Goal: Navigation & Orientation: Go to known website

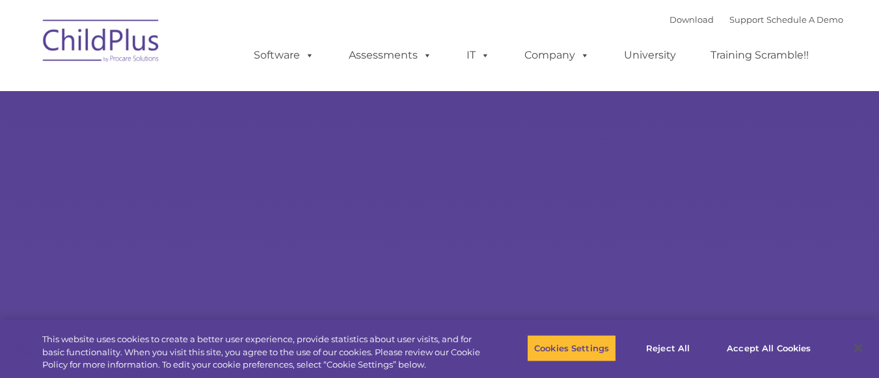
select select "MEDIUM"
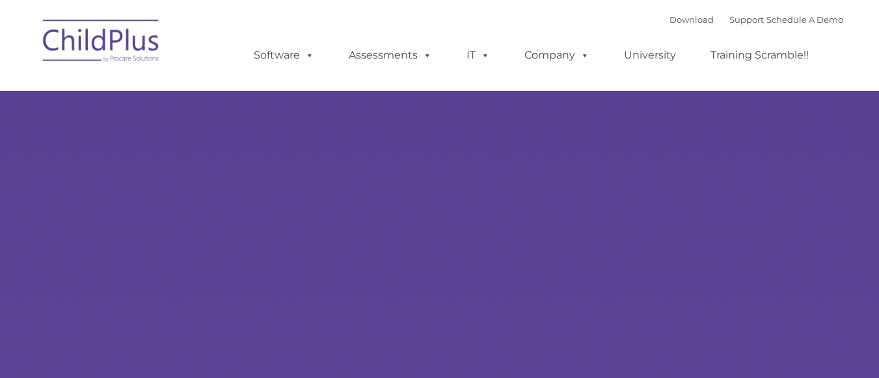
select select "MEDIUM"
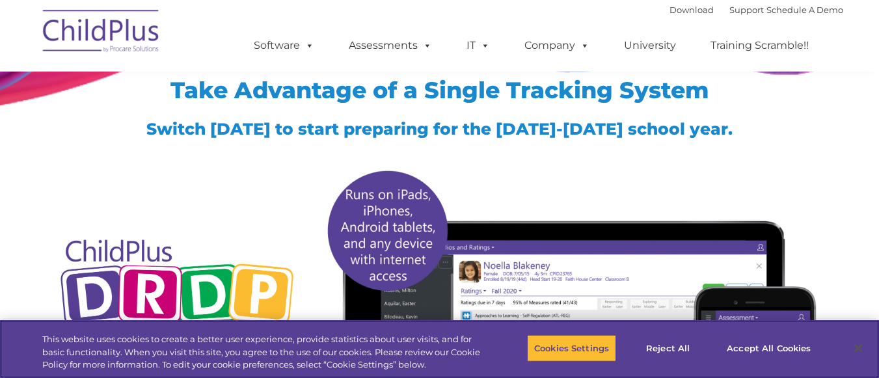
scroll to position [65, 0]
